Goal: Task Accomplishment & Management: Use online tool/utility

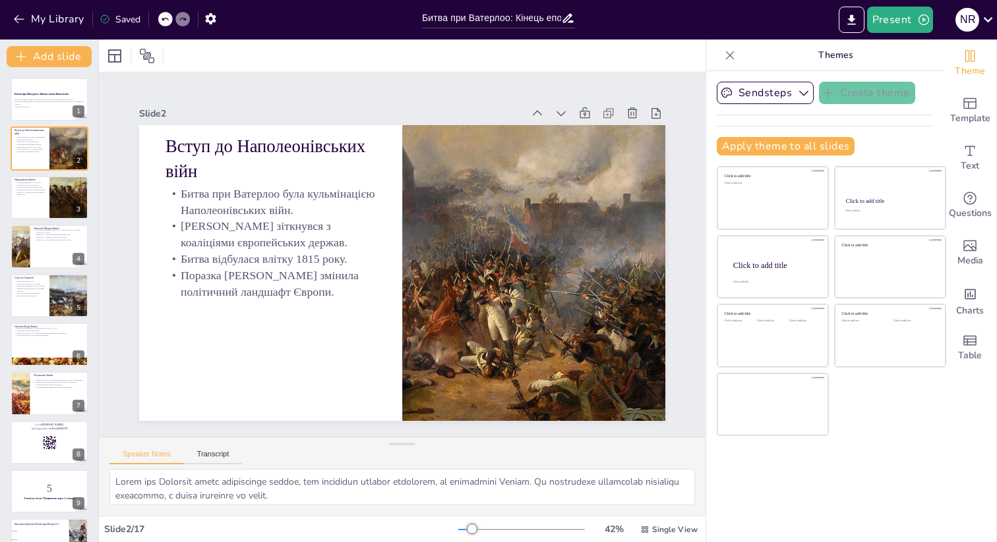
checkbox input "true"
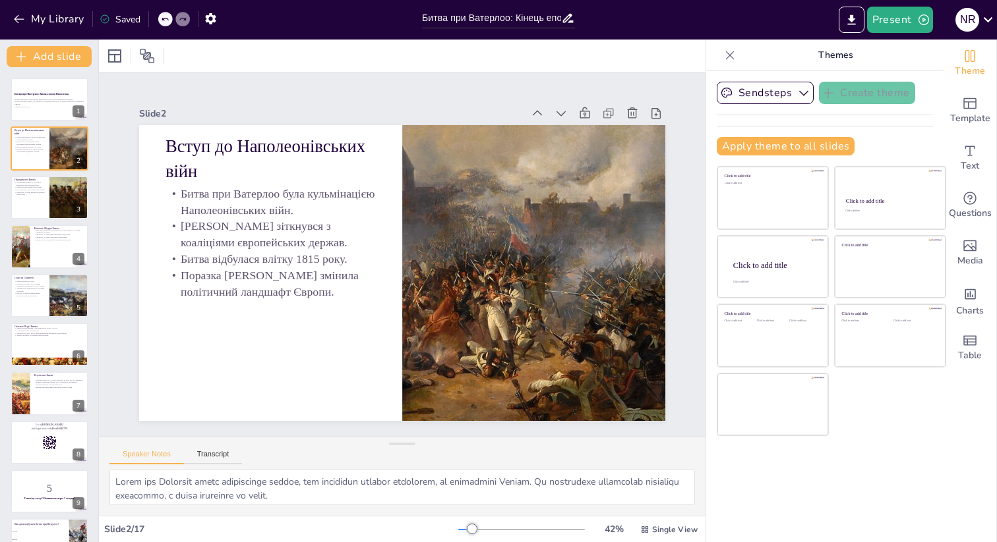
checkbox input "true"
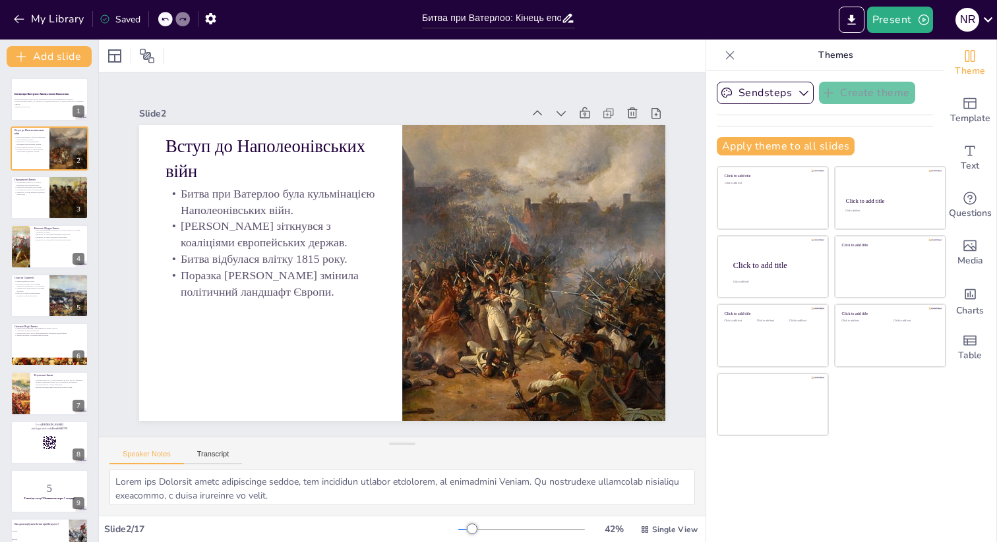
checkbox input "true"
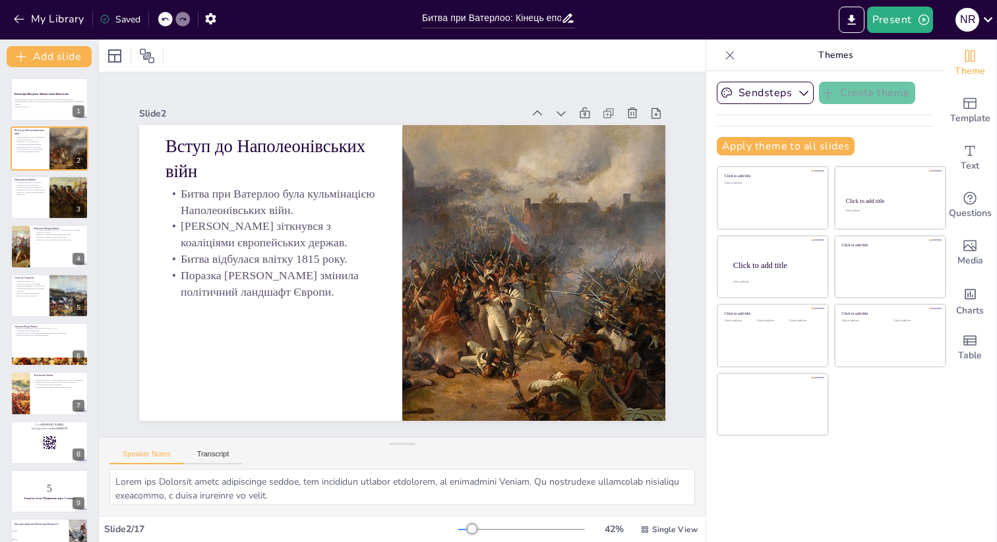
checkbox input "true"
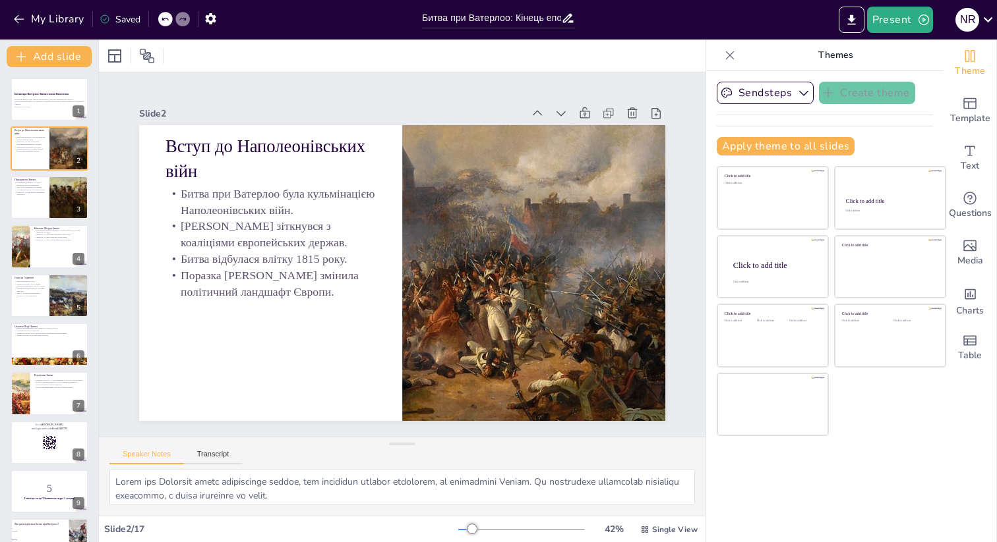
checkbox input "true"
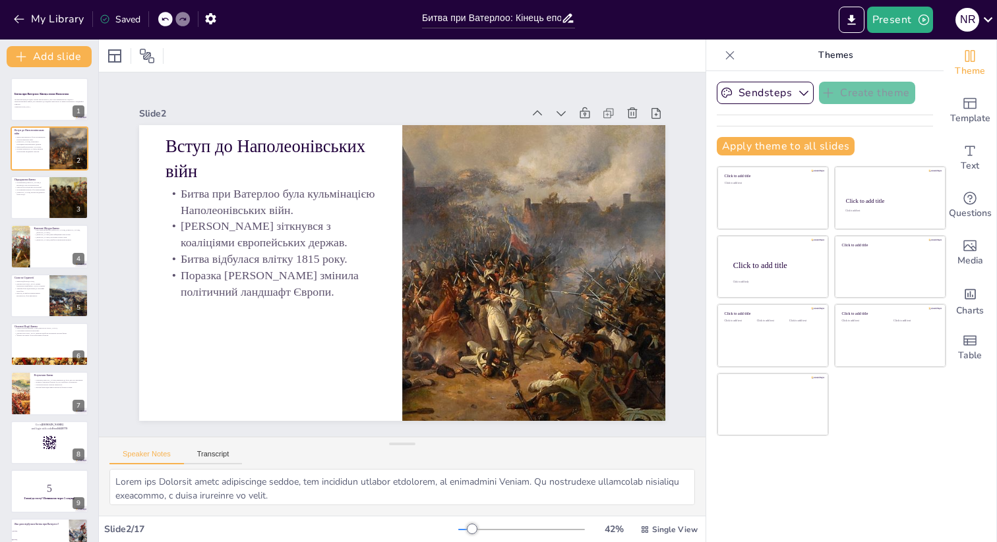
checkbox input "true"
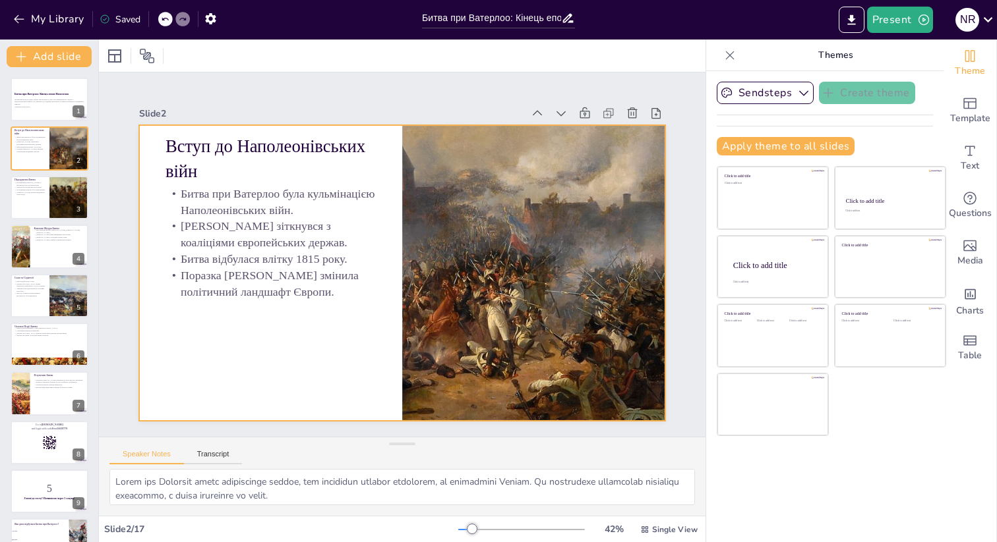
checkbox input "true"
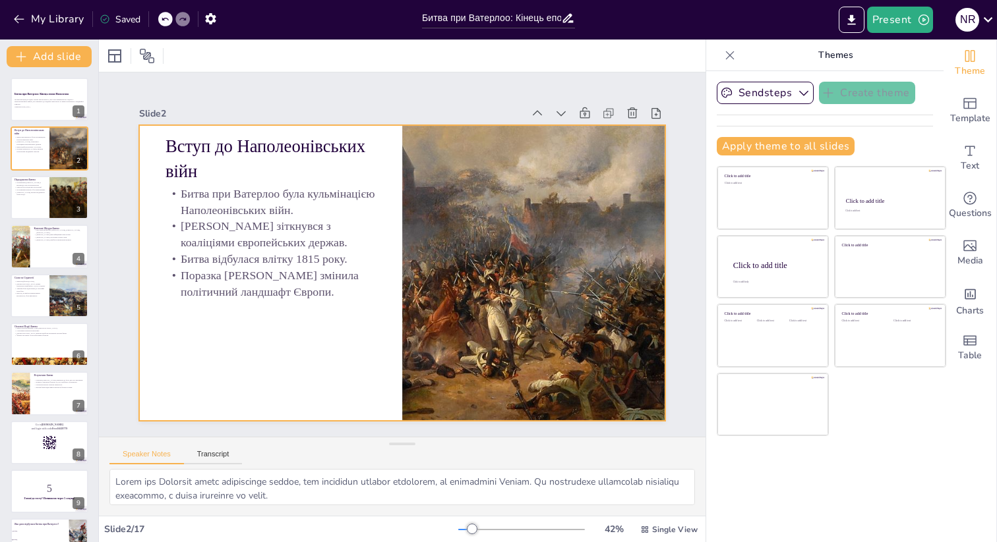
checkbox input "true"
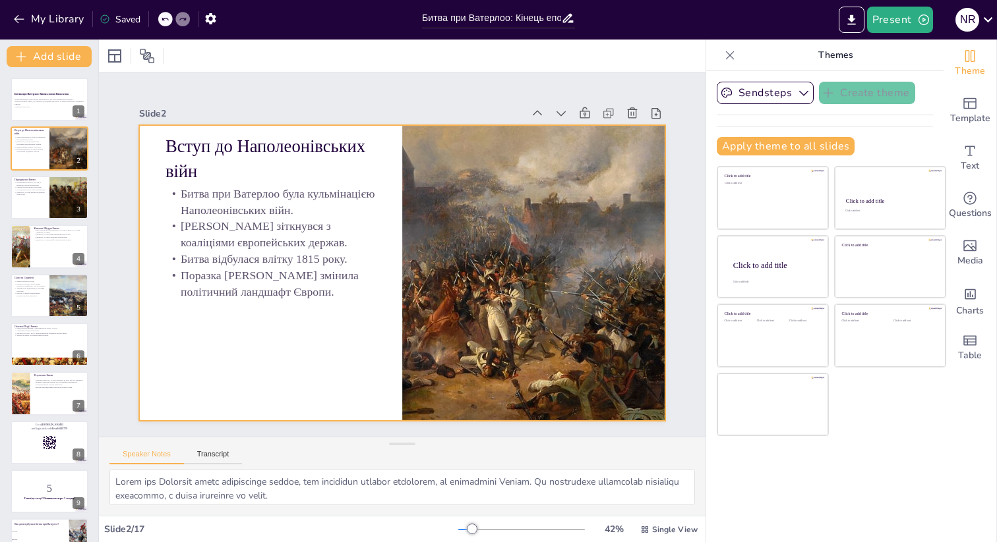
checkbox input "true"
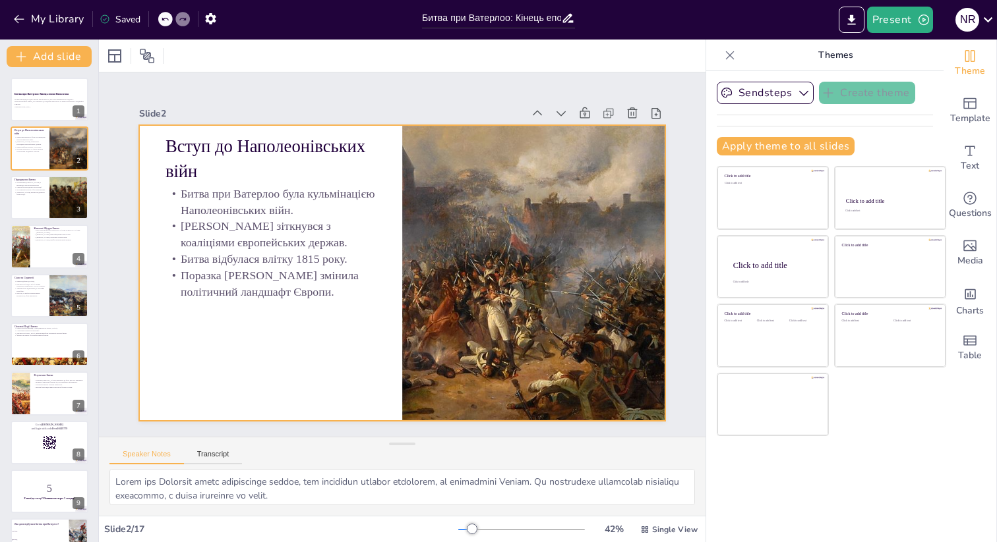
checkbox input "true"
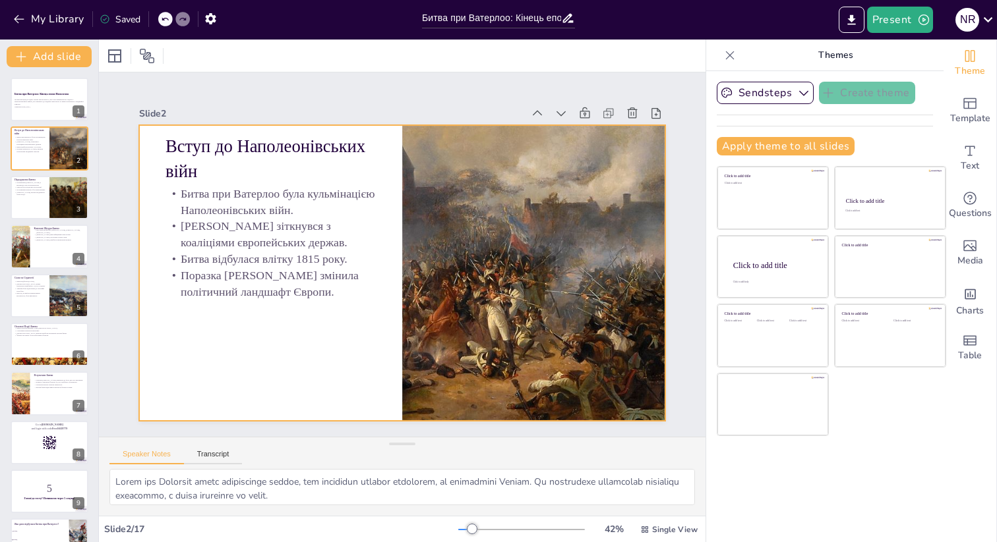
checkbox input "true"
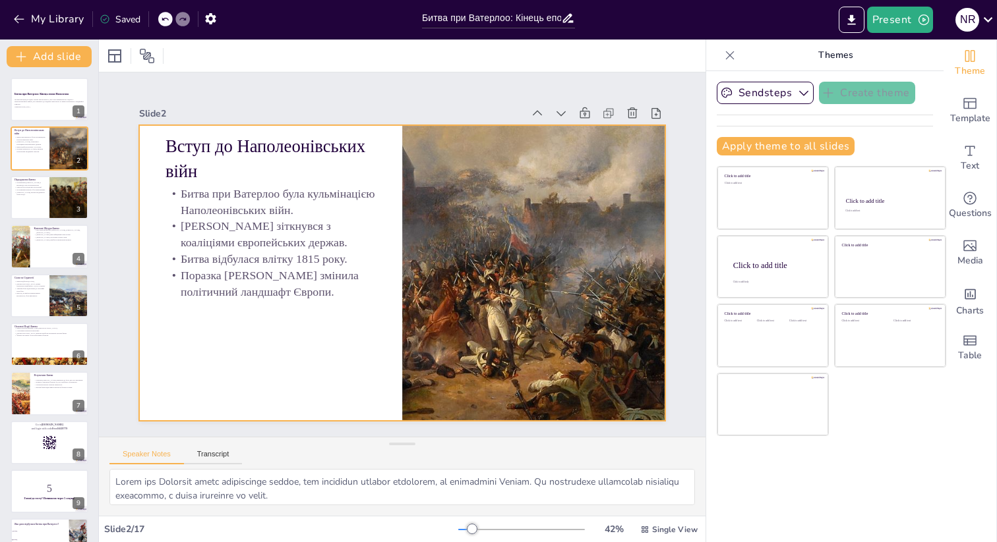
checkbox input "true"
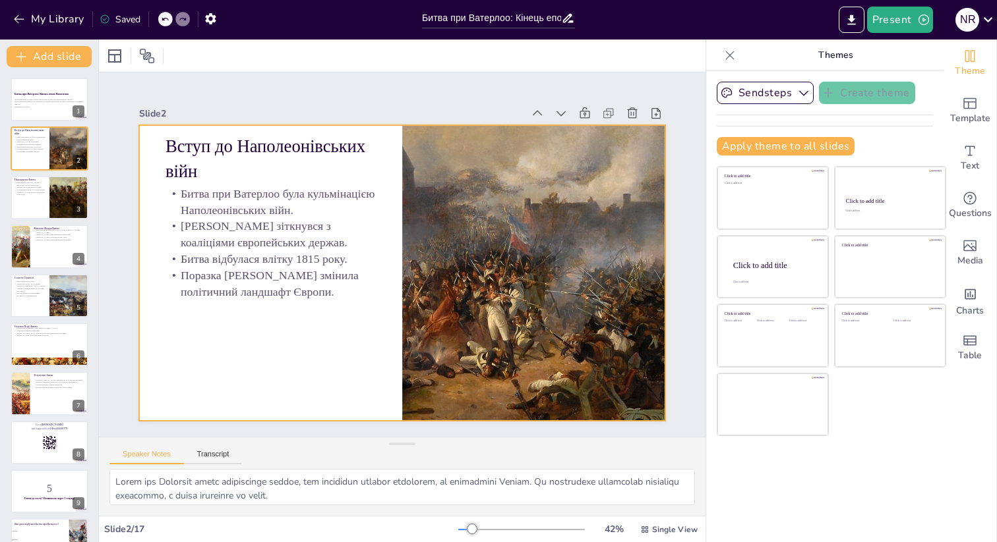
checkbox input "true"
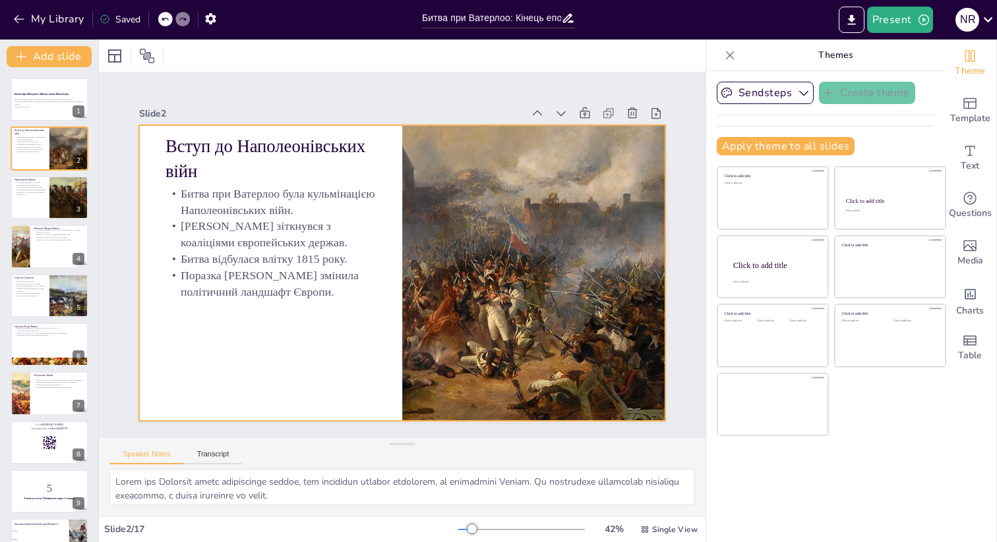
checkbox input "true"
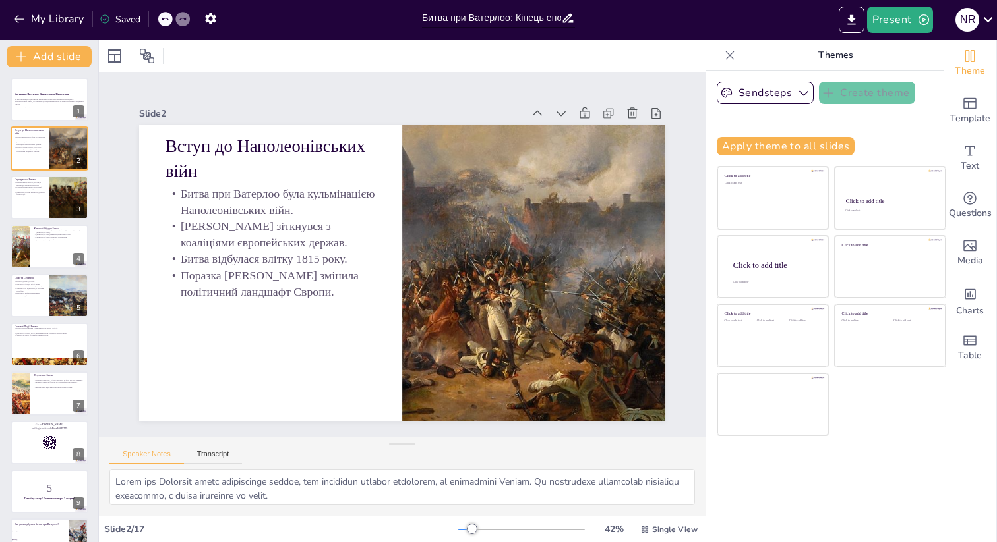
checkbox input "true"
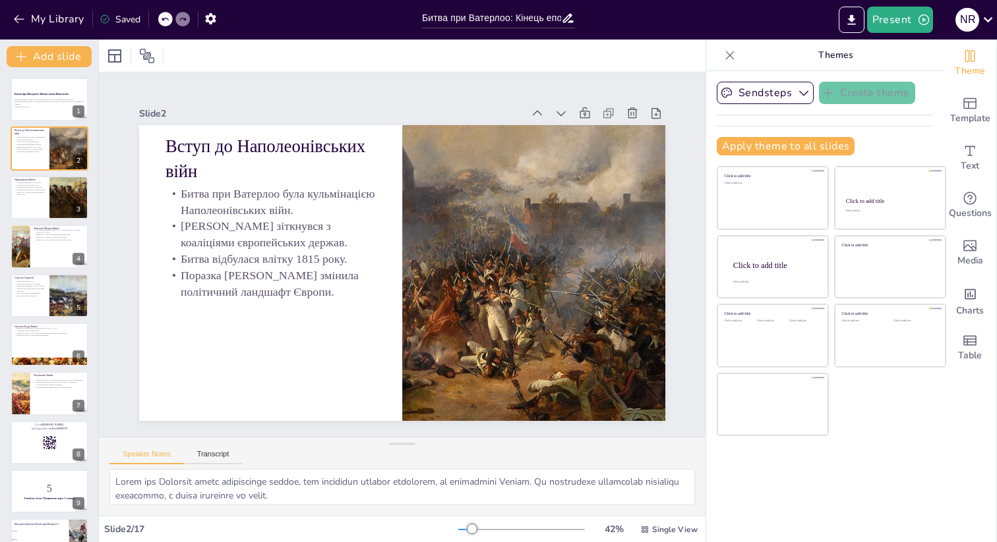
checkbox input "true"
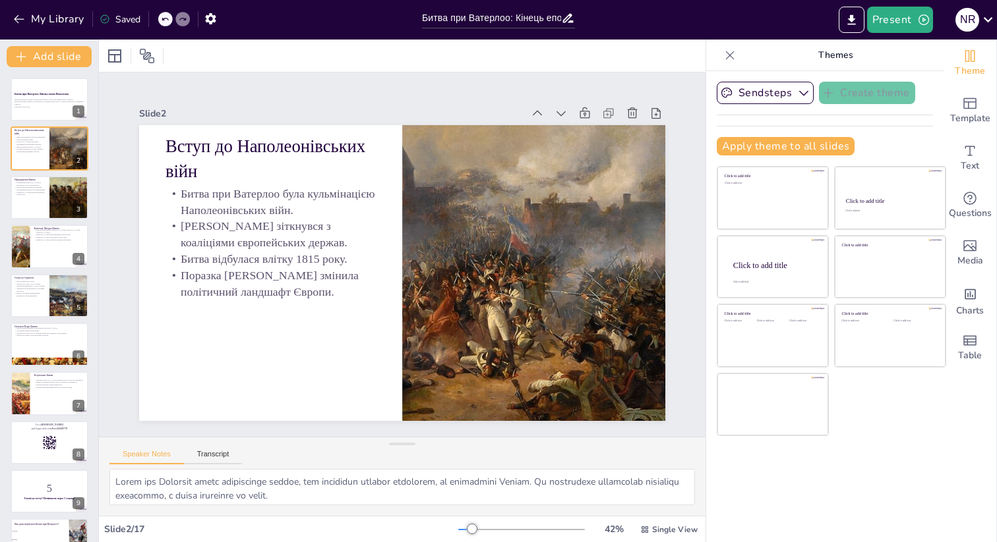
checkbox input "true"
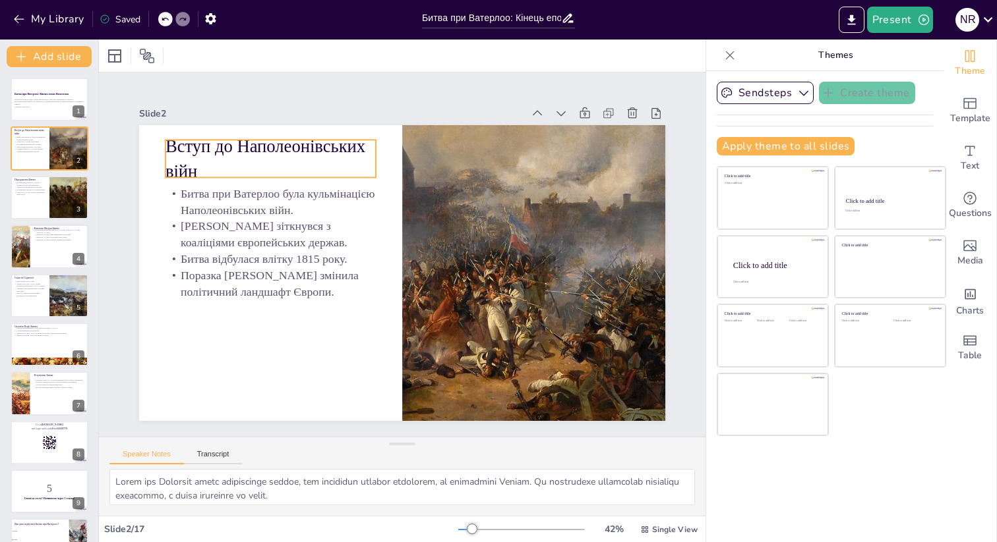
checkbox input "true"
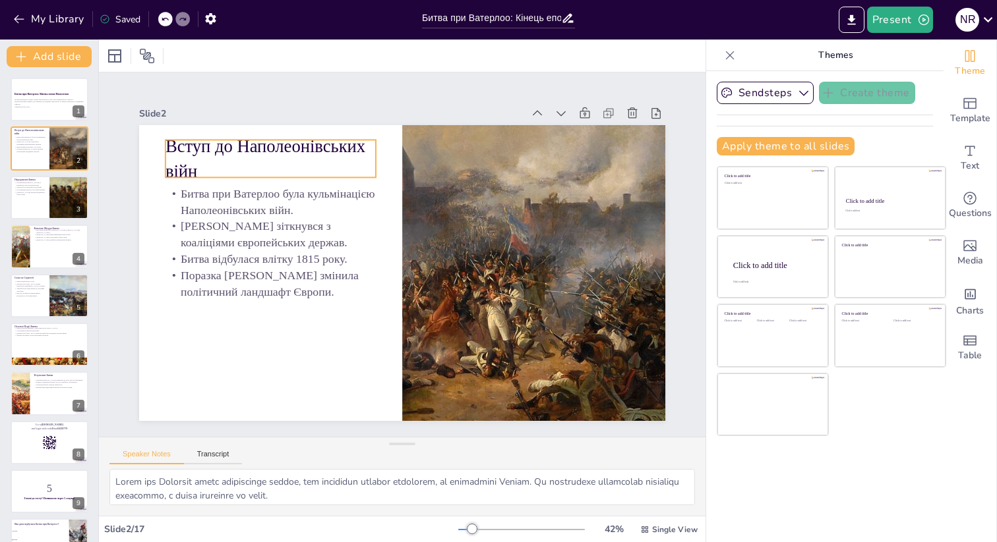
checkbox input "true"
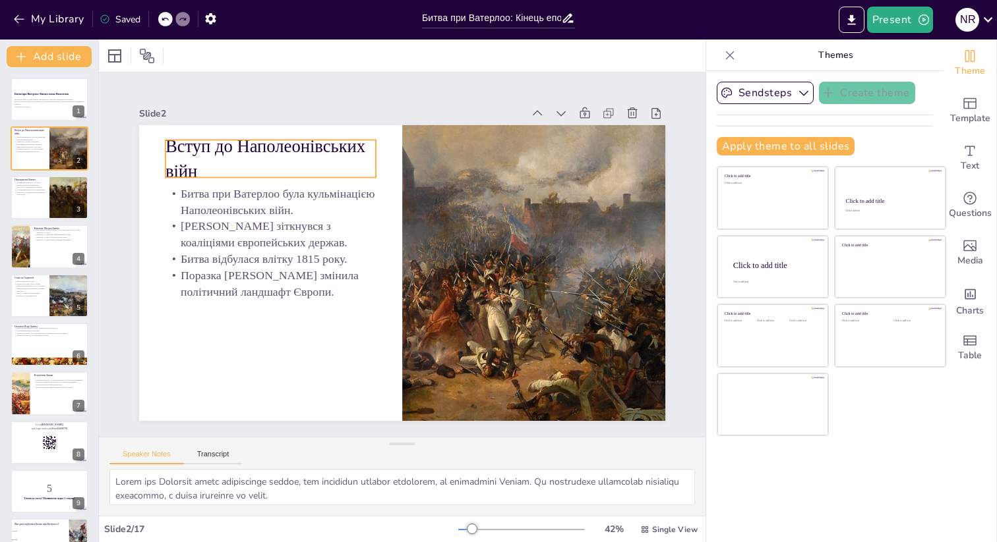
checkbox input "true"
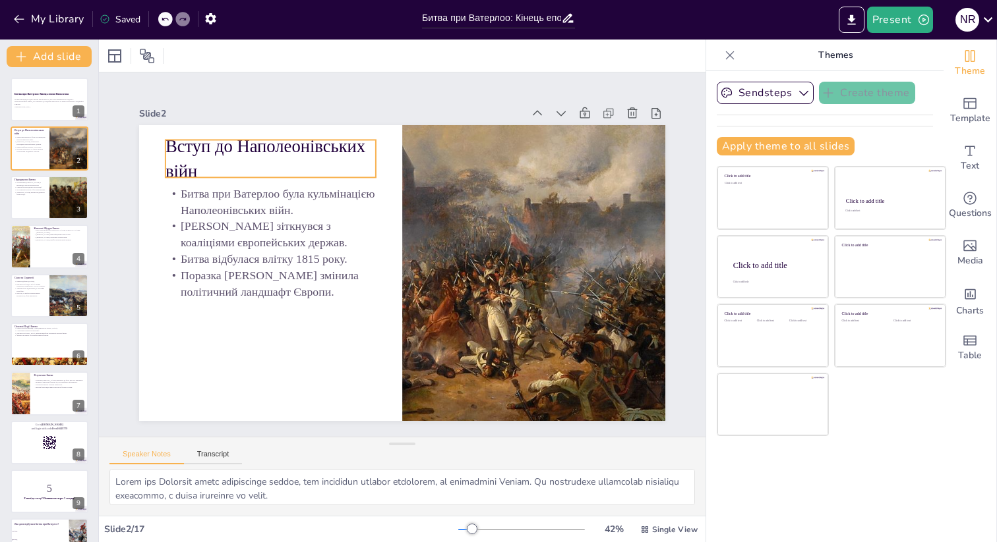
checkbox input "true"
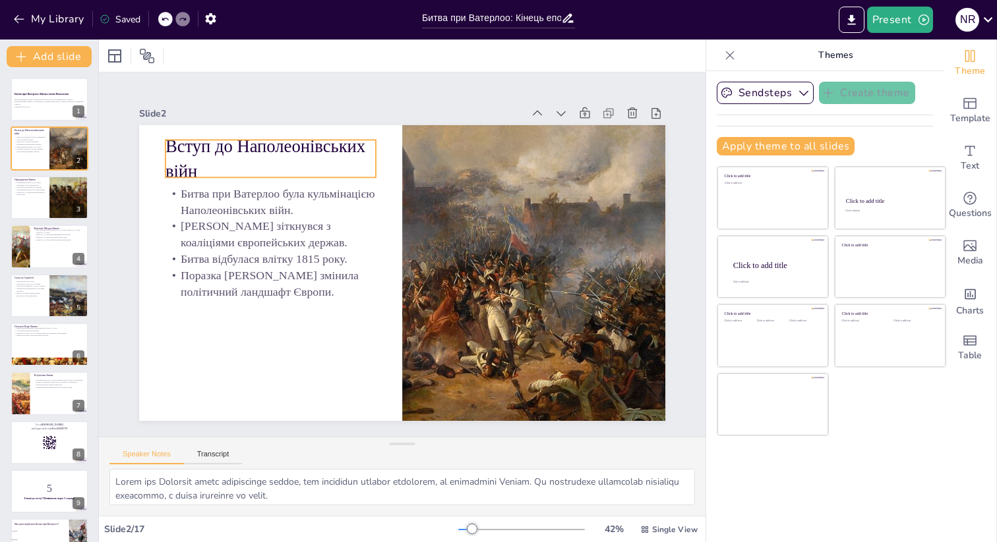
checkbox input "true"
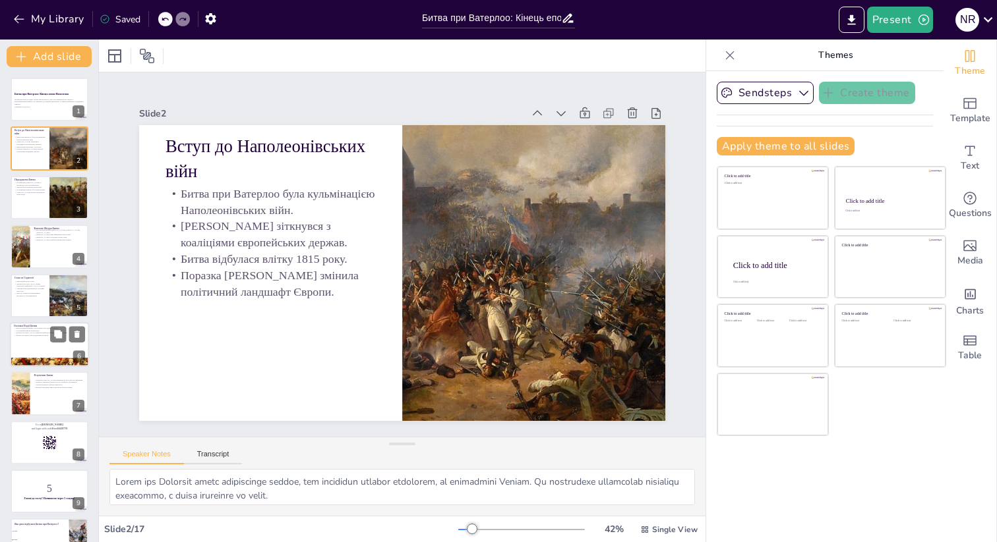
checkbox input "true"
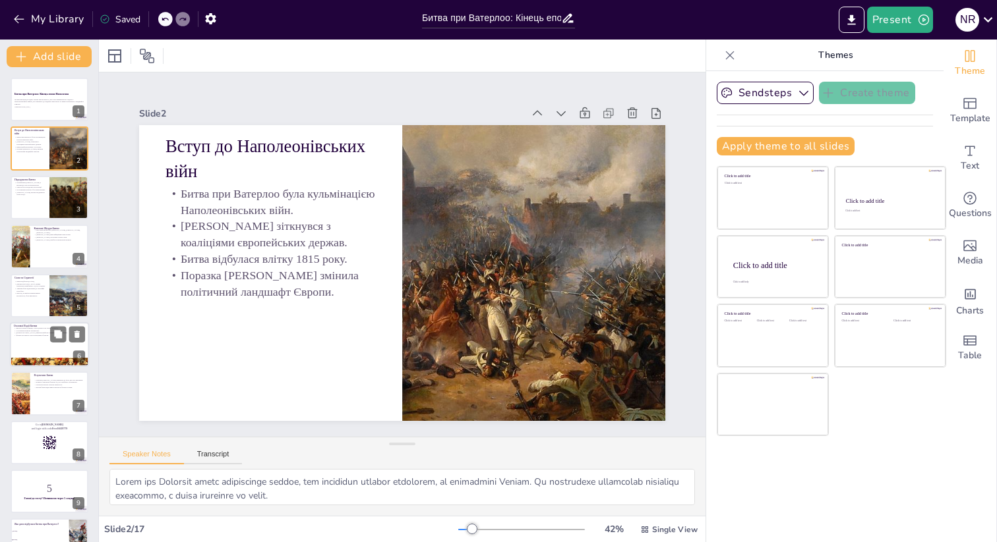
checkbox input "true"
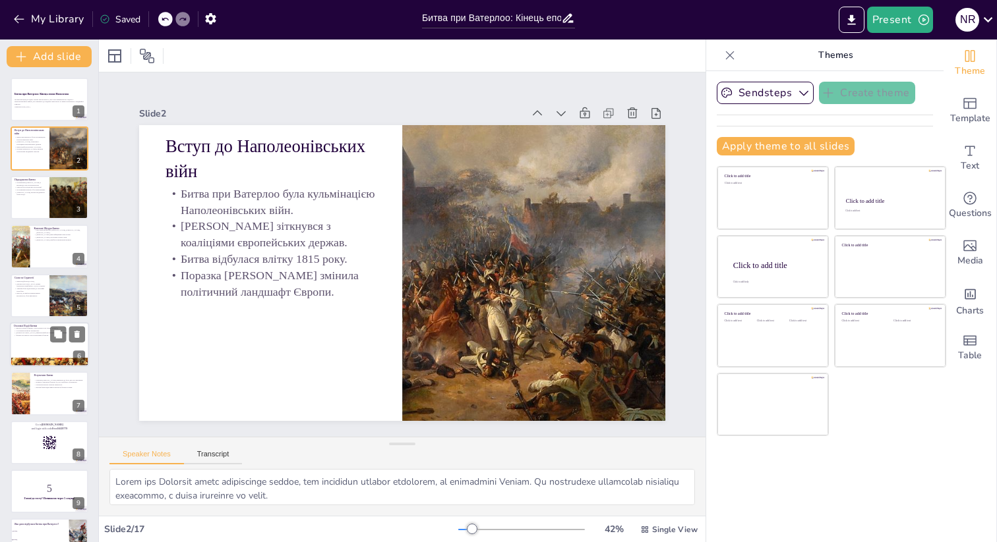
checkbox input "true"
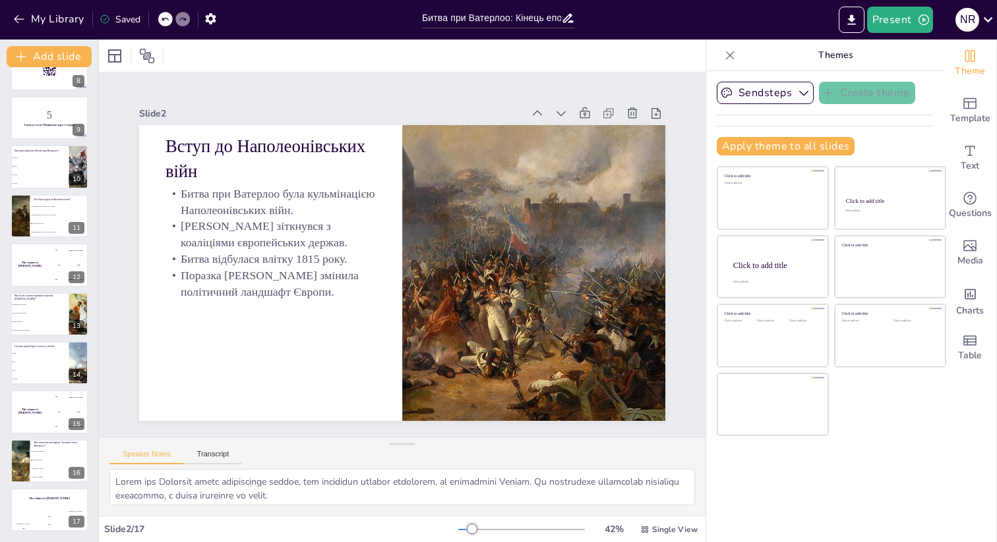
checkbox input "true"
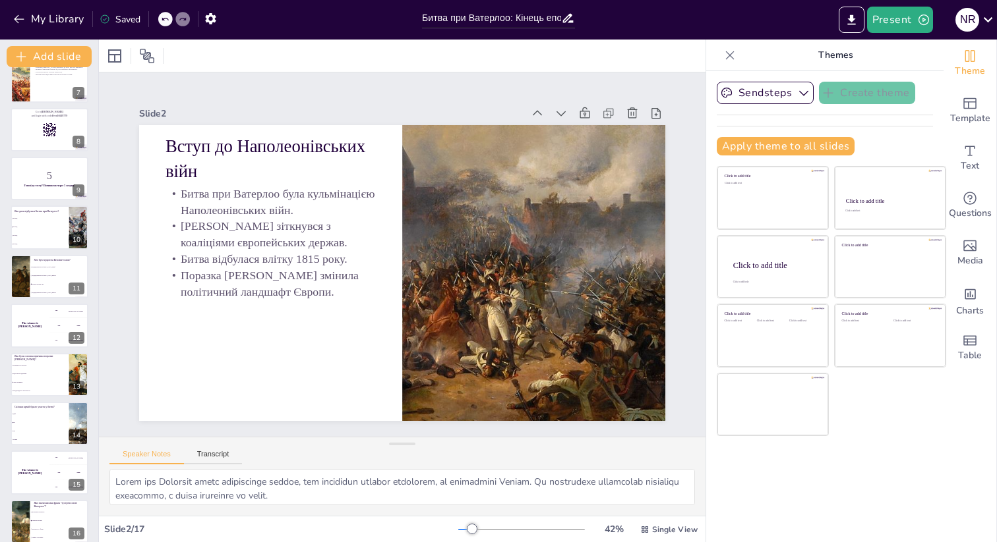
scroll to position [182, 0]
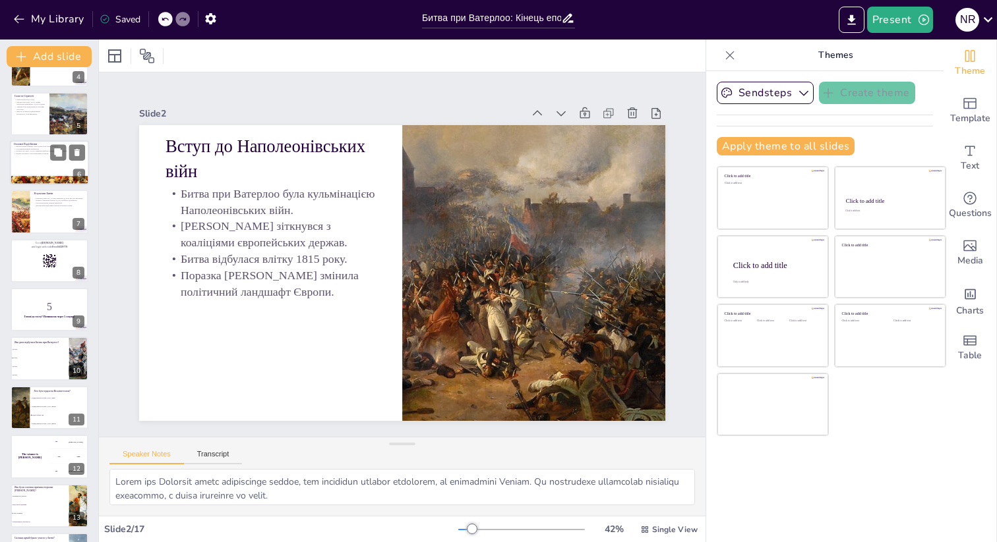
checkbox input "true"
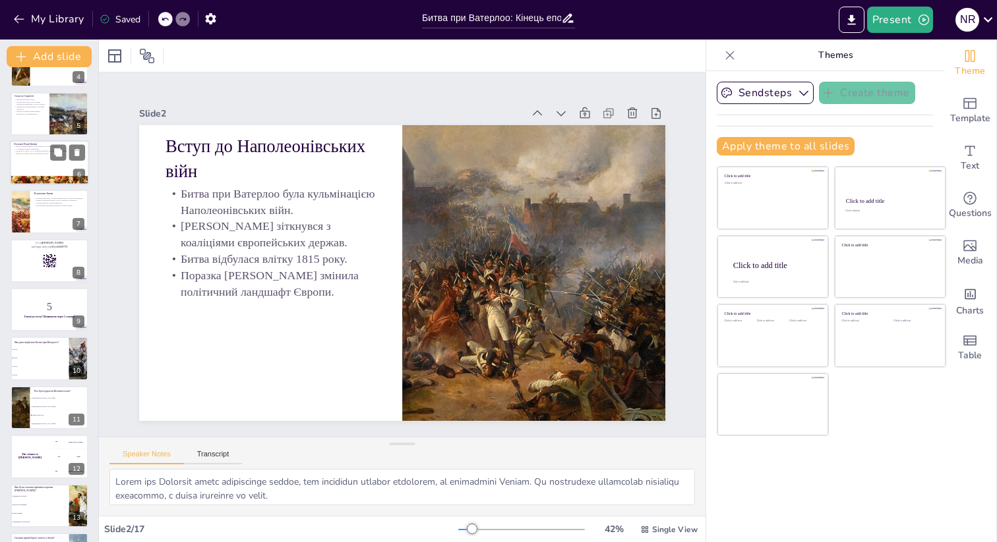
checkbox input "true"
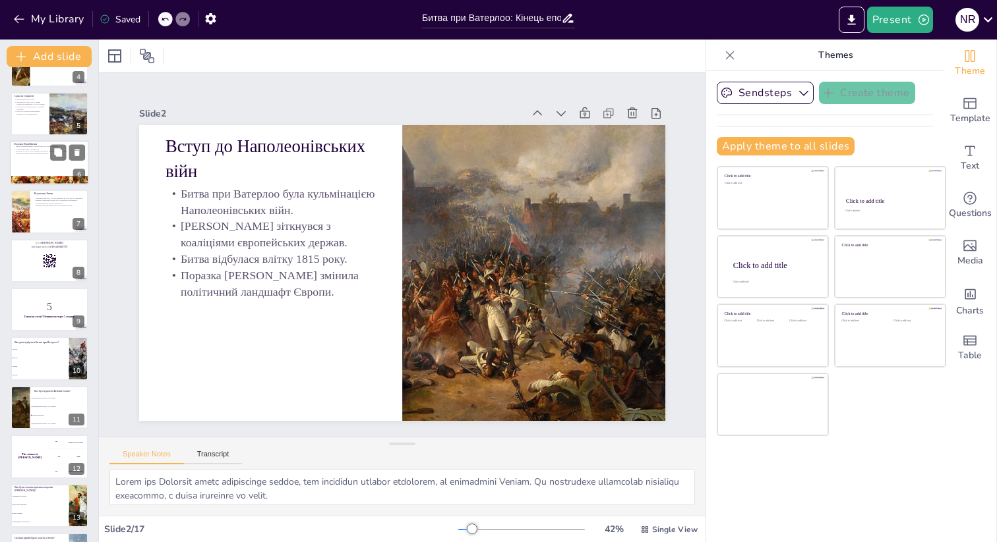
scroll to position [0, 0]
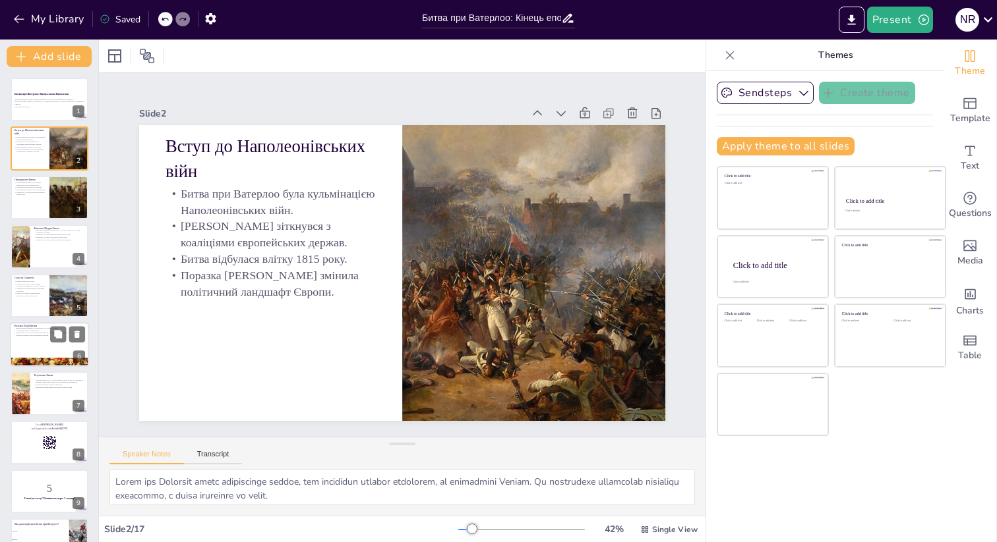
checkbox input "true"
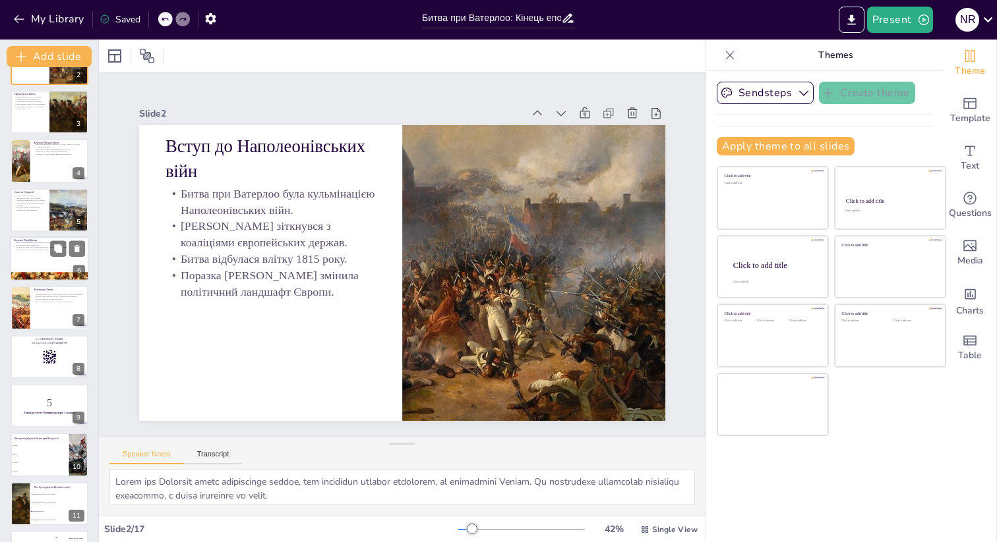
checkbox input "true"
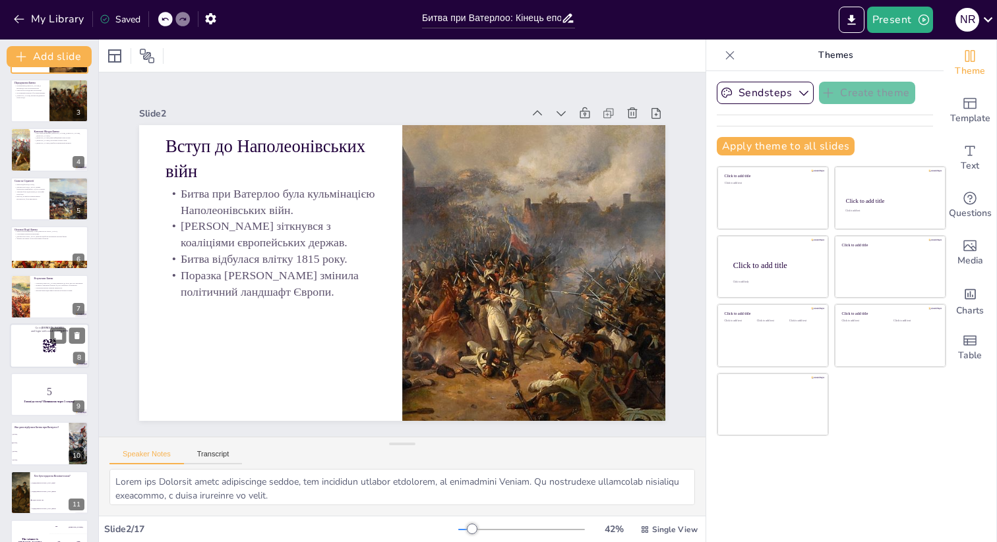
checkbox input "true"
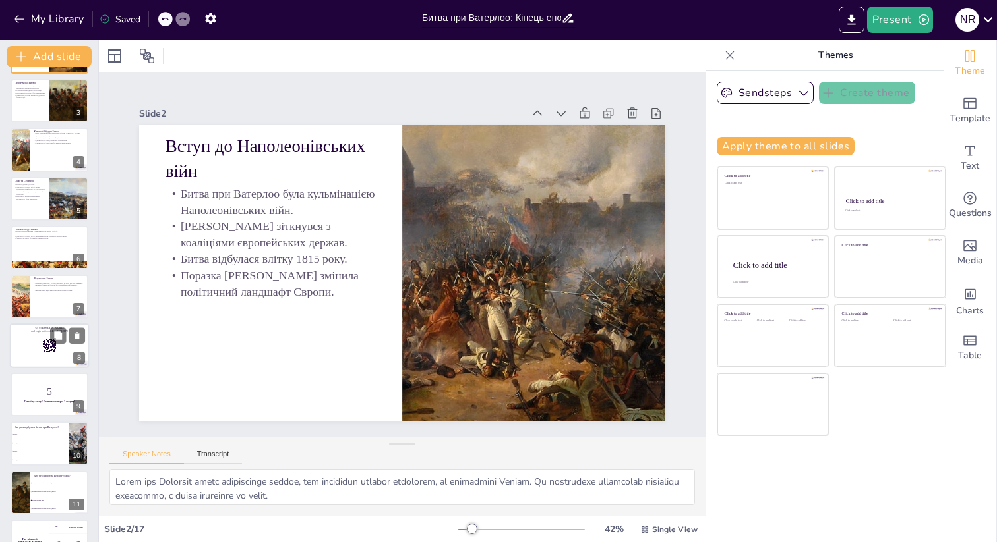
checkbox input "true"
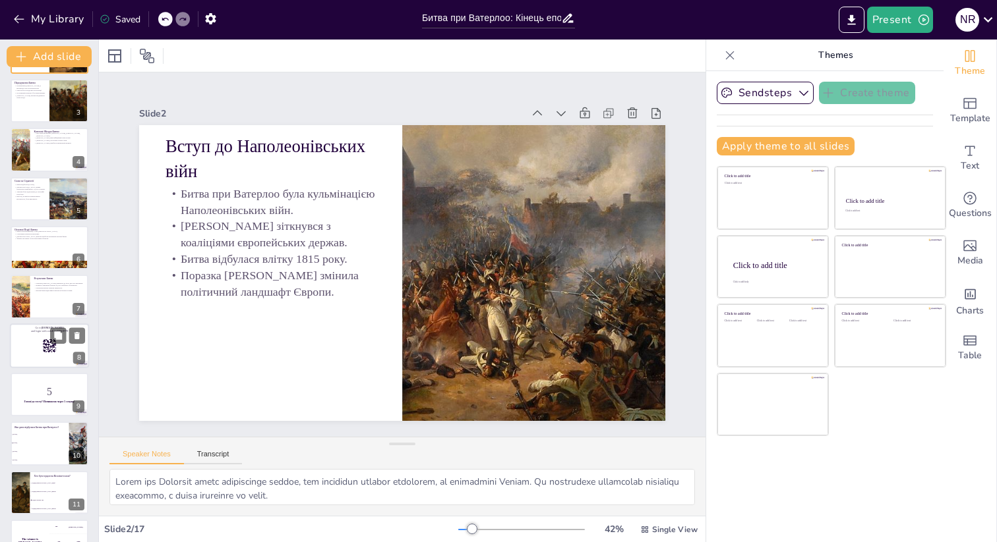
checkbox input "true"
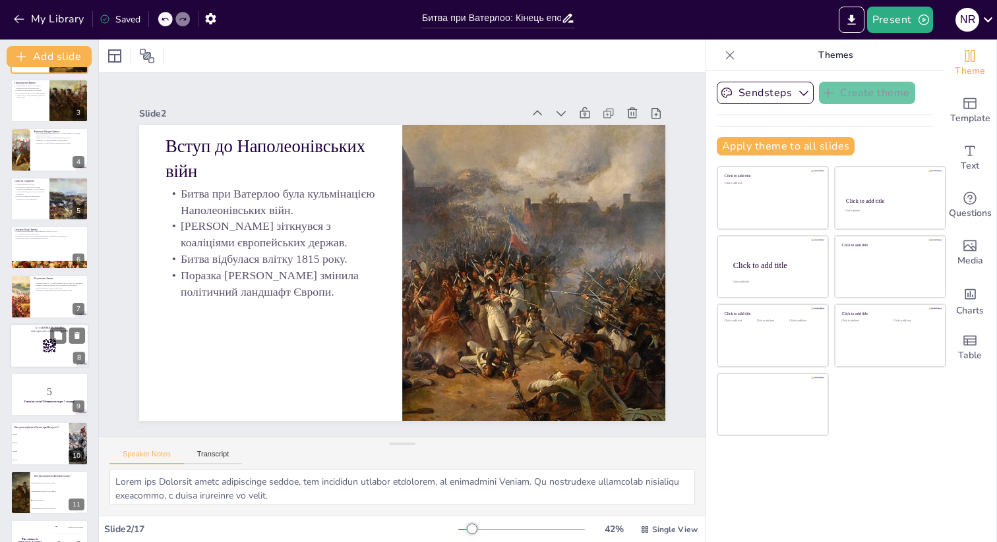
checkbox input "true"
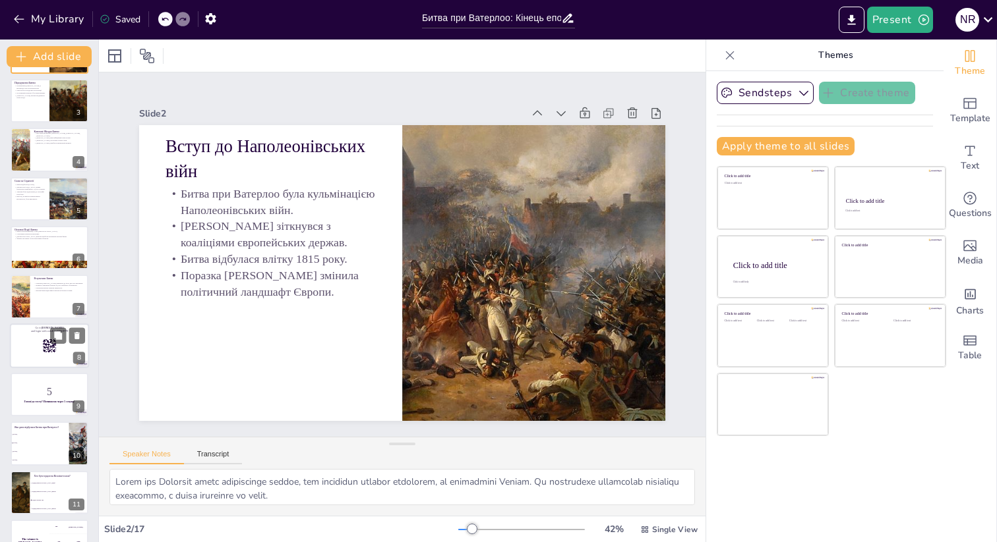
checkbox input "true"
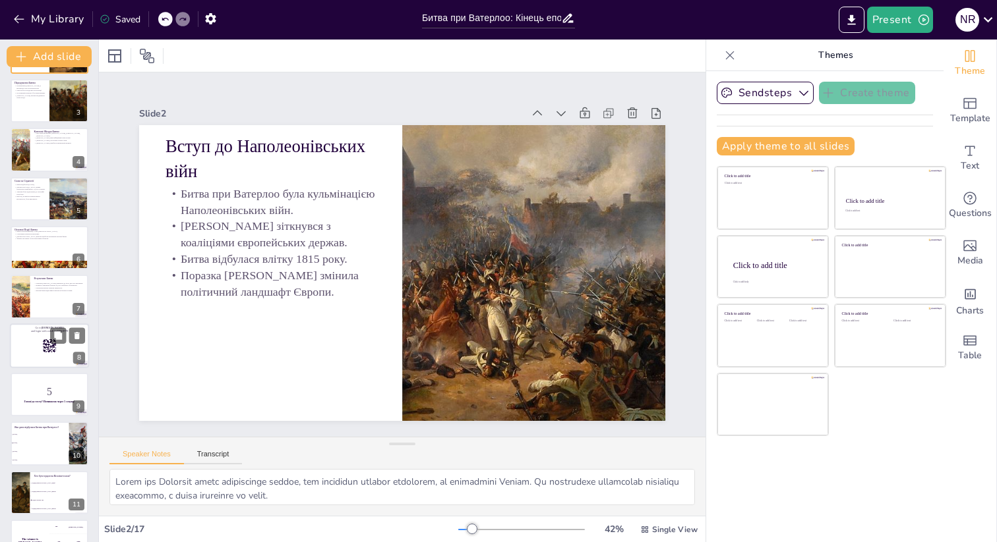
click at [47, 350] on rect at bounding box center [49, 346] width 15 height 15
checkbox input "true"
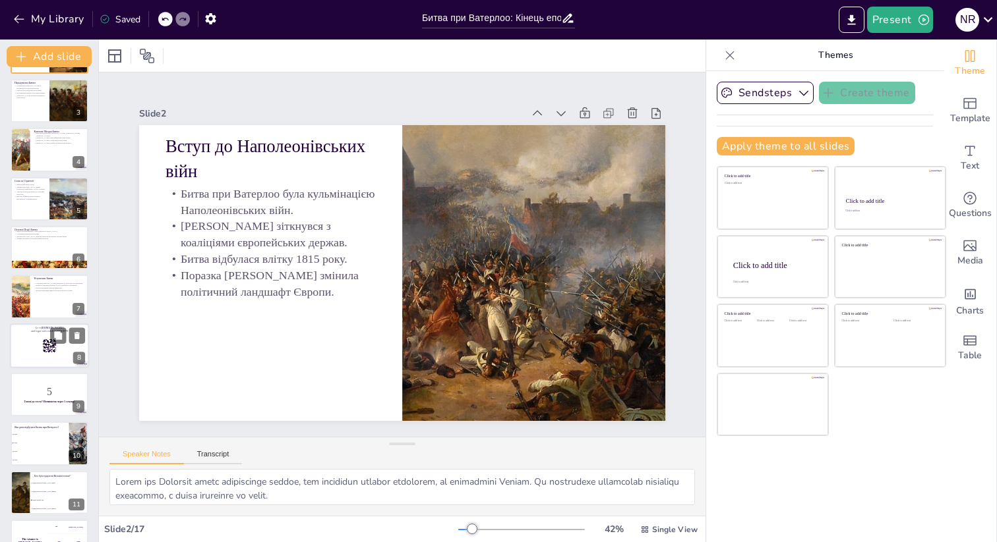
checkbox input "true"
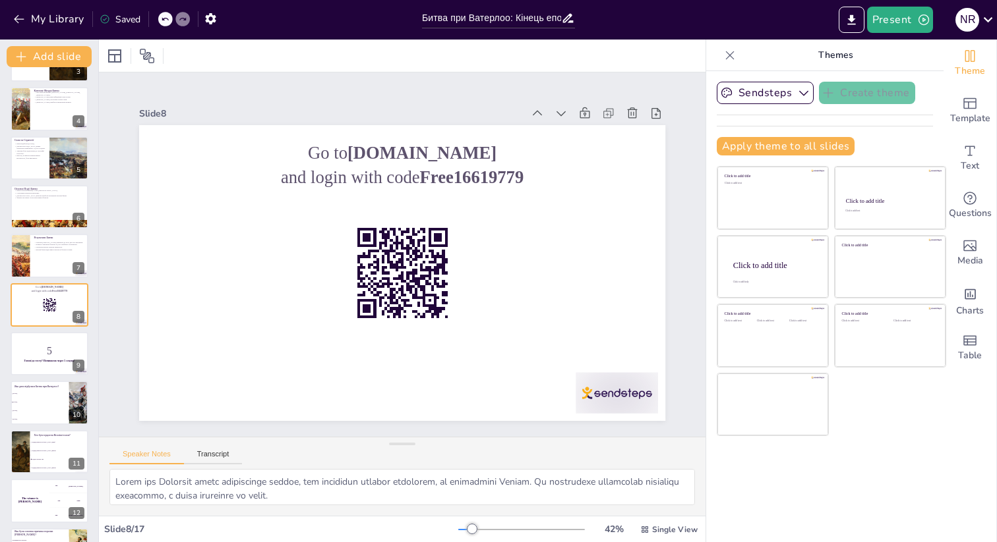
checkbox input "true"
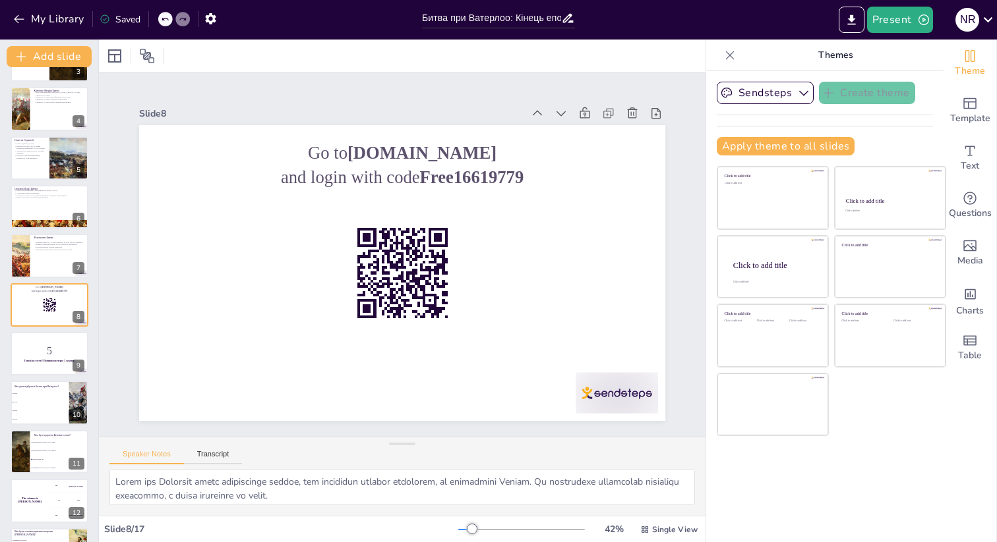
checkbox input "true"
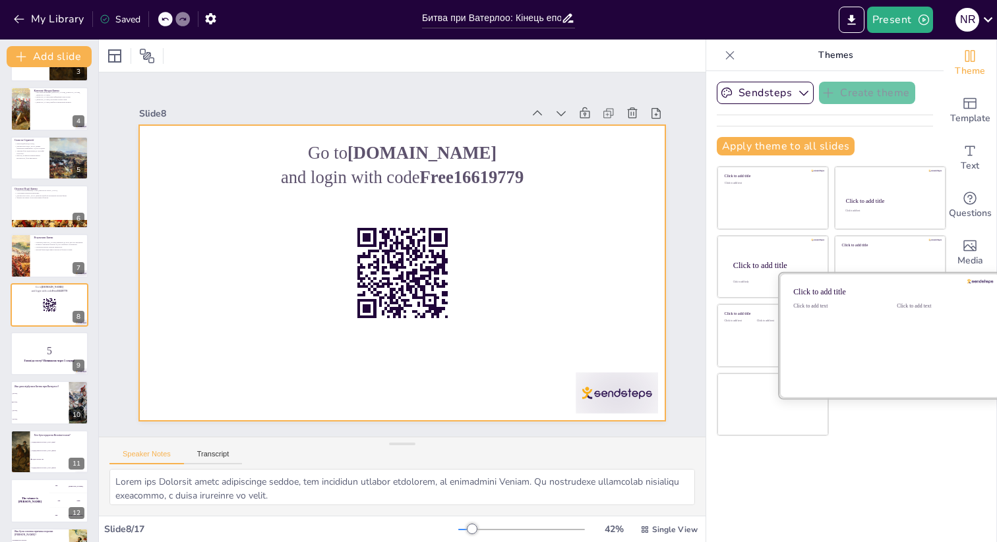
checkbox input "true"
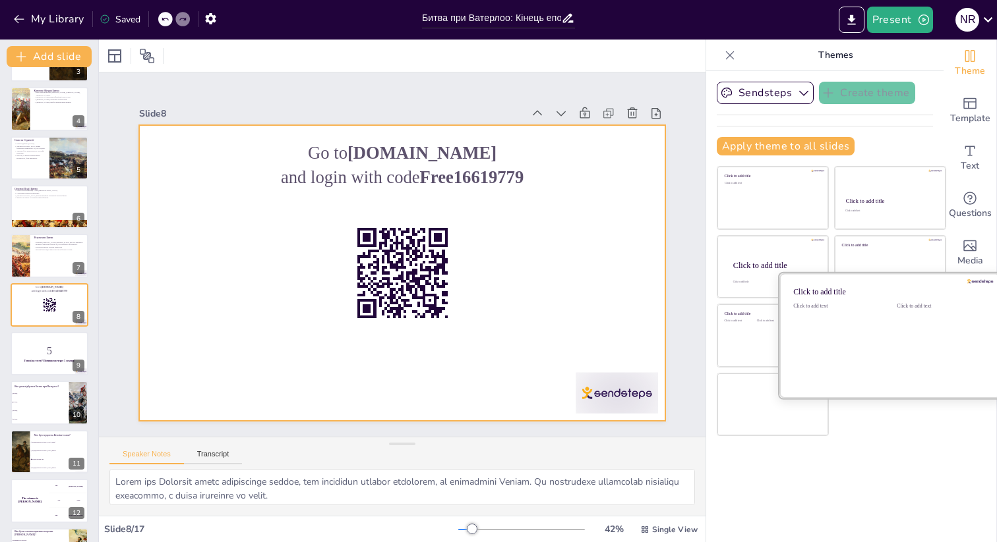
checkbox input "true"
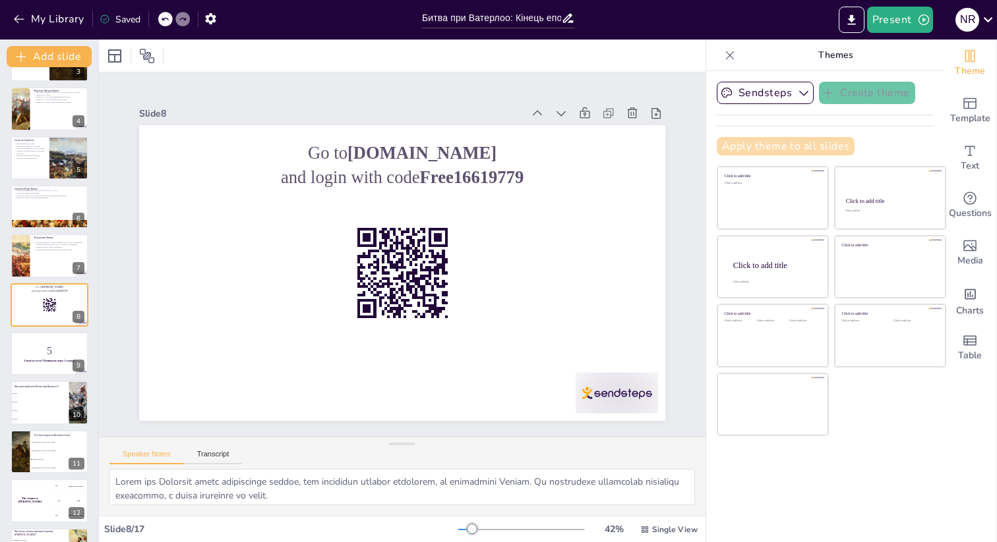
click at [791, 144] on button "Apply theme to all slides" at bounding box center [785, 146] width 138 height 18
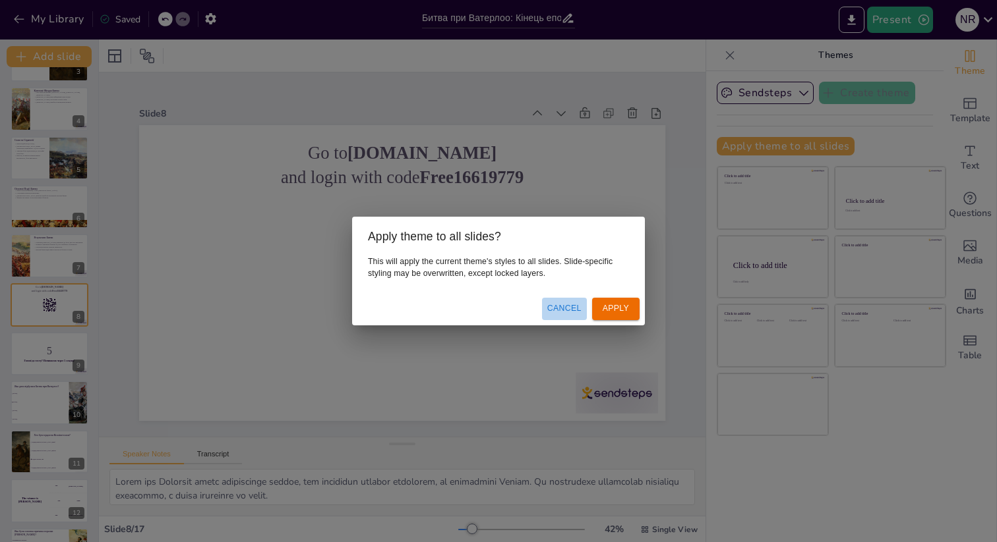
click at [567, 309] on button "Cancel" at bounding box center [564, 309] width 45 height 22
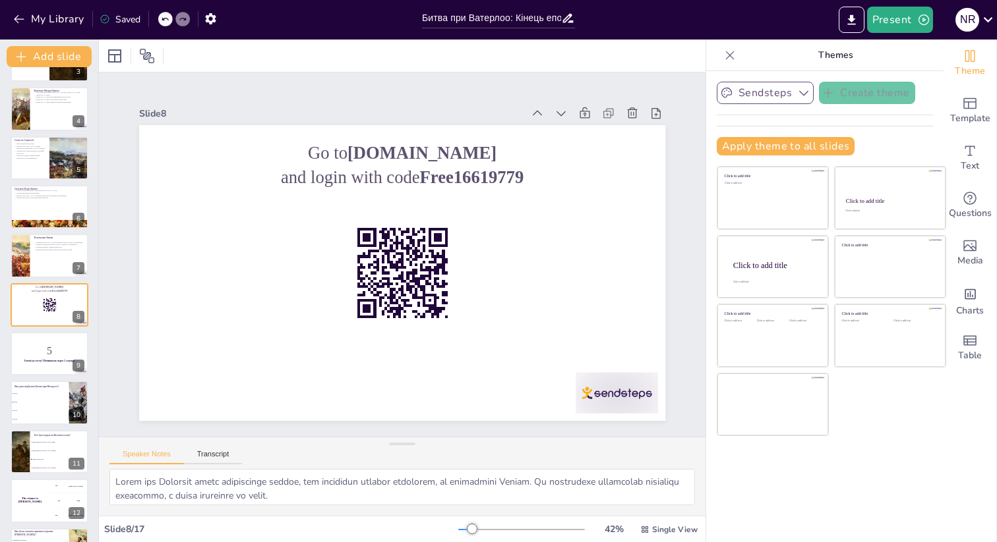
click at [798, 96] on icon "button" at bounding box center [803, 92] width 13 height 13
click at [889, 136] on div "Sendsteps Create theme Sendsteps Themes Sendsteps Apply theme to all slides Cli…" at bounding box center [824, 124] width 216 height 84
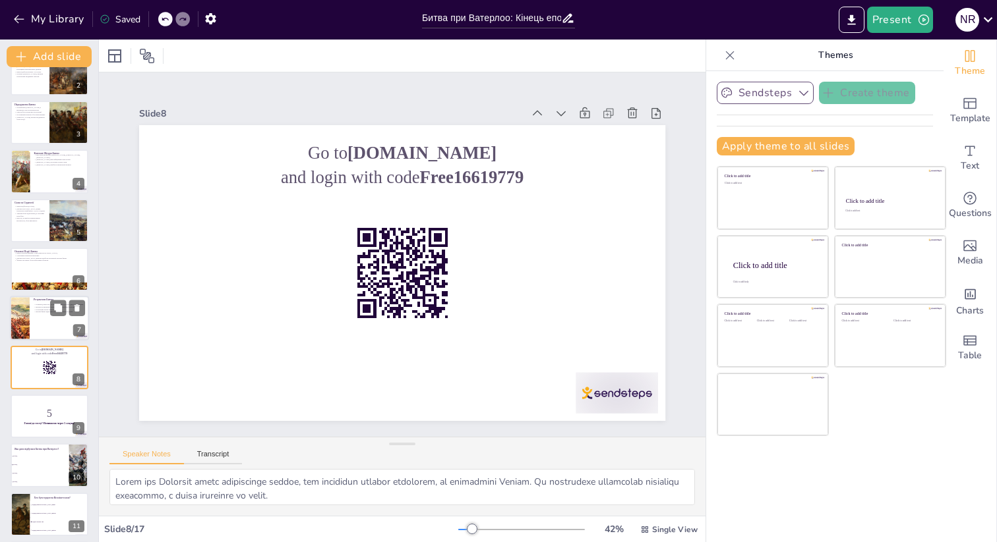
scroll to position [0, 0]
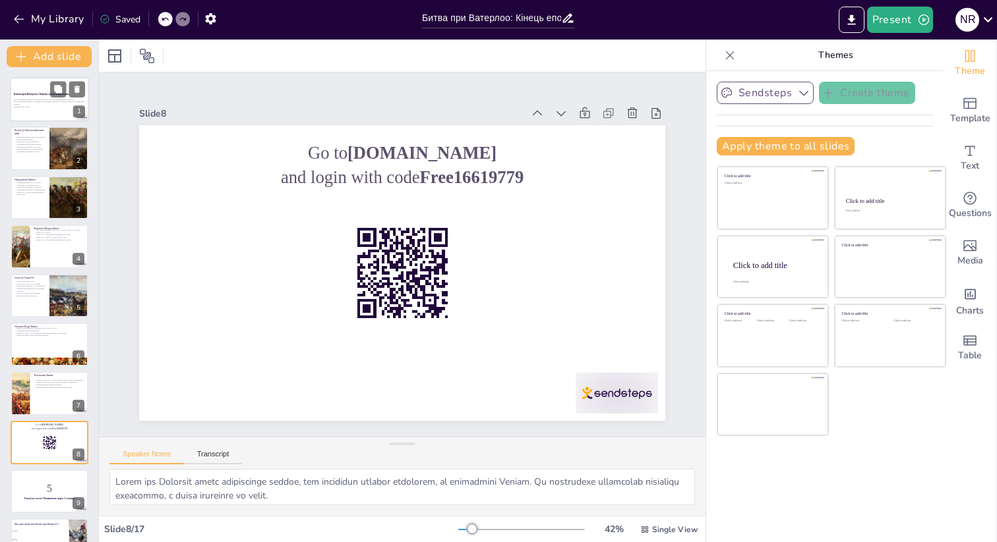
click at [42, 103] on p "Ця презентація досліджує Битву при Ватерлоо, яка стала вирішальною подією у Нап…" at bounding box center [49, 101] width 71 height 7
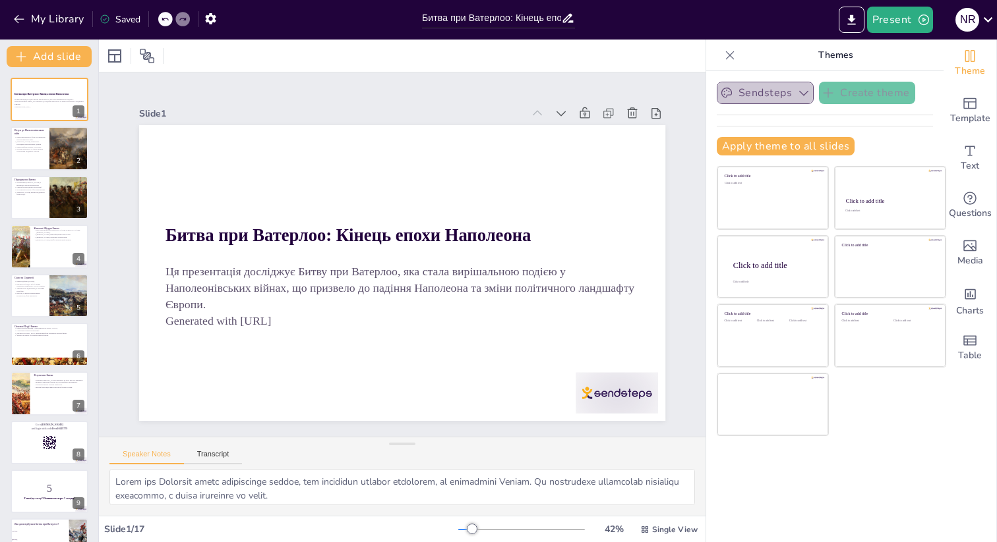
click at [802, 93] on icon "button" at bounding box center [803, 92] width 13 height 13
click at [854, 57] on p "Themes" at bounding box center [835, 56] width 190 height 32
click at [839, 55] on p "Themes" at bounding box center [835, 56] width 190 height 32
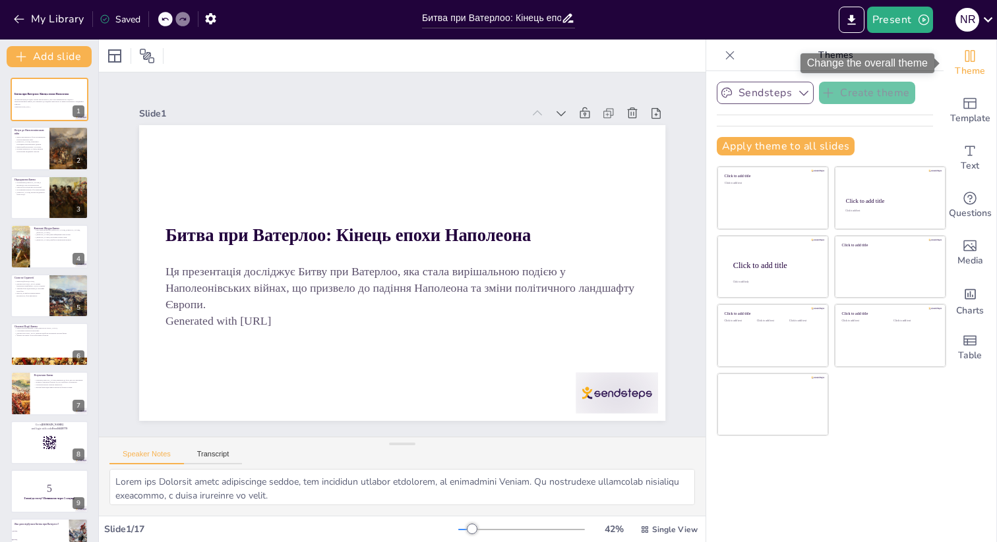
click at [971, 67] on span "Theme" at bounding box center [969, 71] width 30 height 15
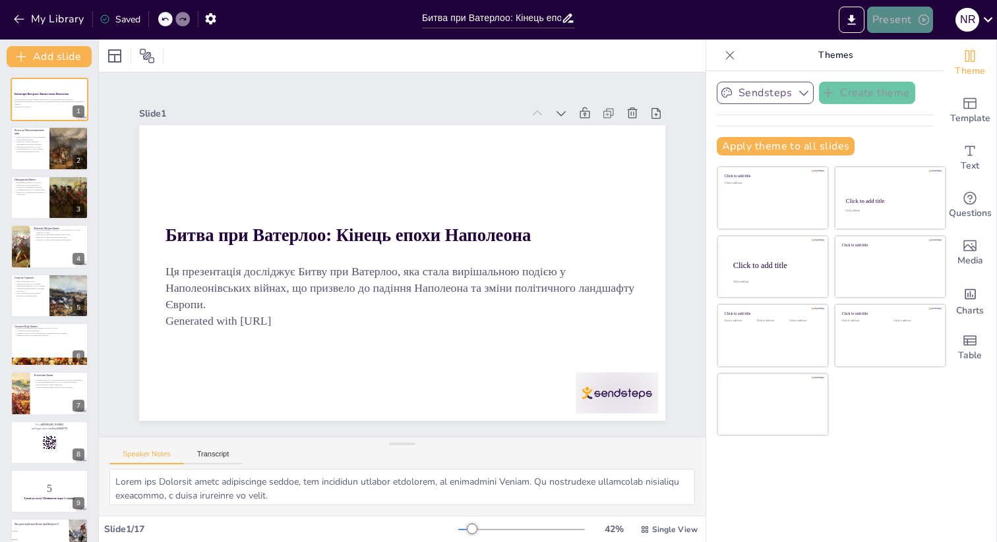
click at [895, 18] on button "Present" at bounding box center [900, 20] width 66 height 26
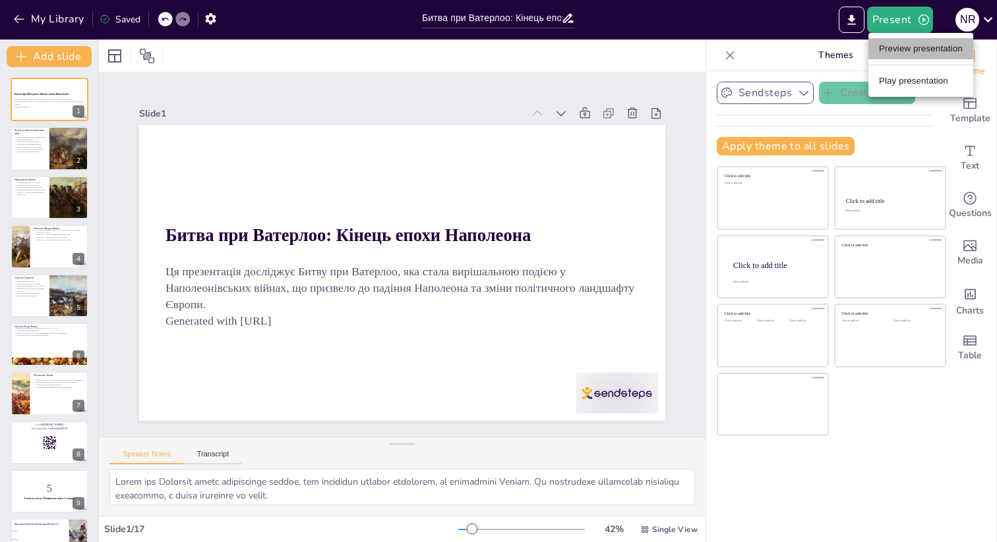
click at [889, 51] on li "Preview presentation" at bounding box center [920, 48] width 105 height 21
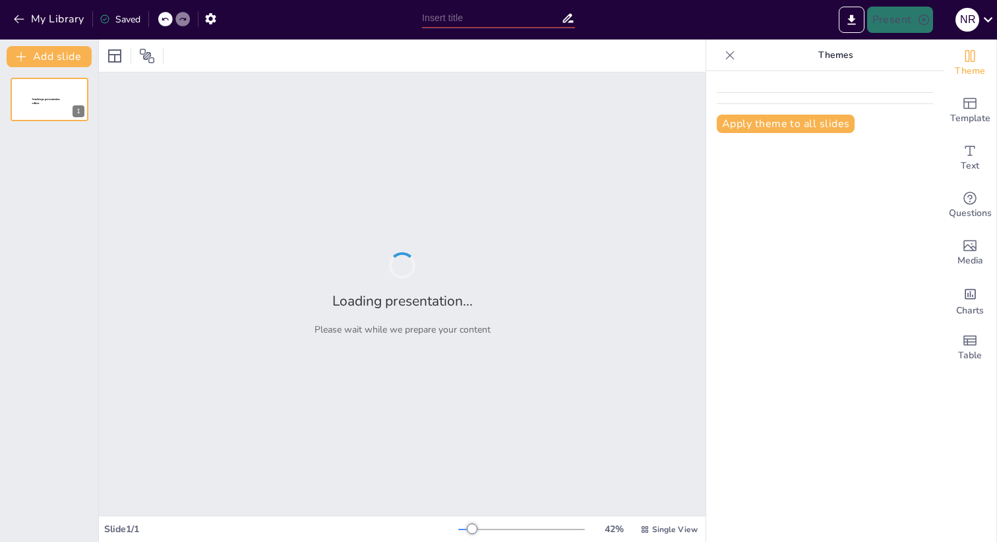
type input "Битва при Ватерлоо: Кінець епохи Наполеона"
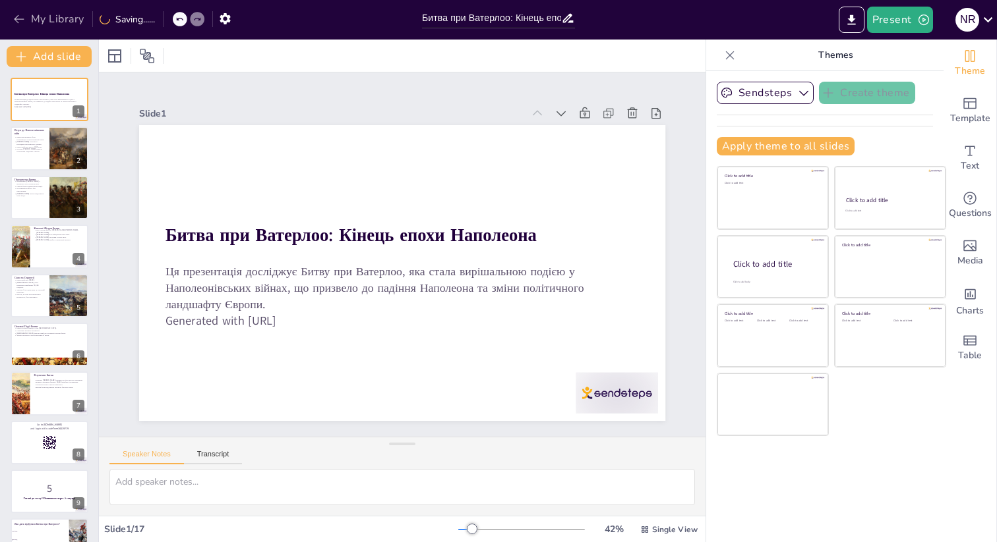
click at [17, 22] on icon "button" at bounding box center [19, 19] width 10 height 9
